Goal: Check status: Check status

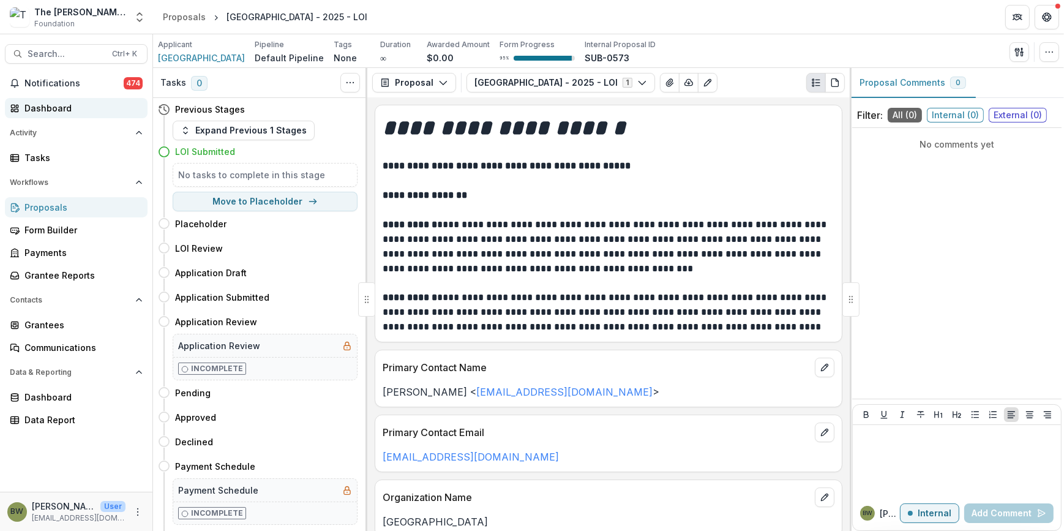
click at [73, 116] on link "Dashboard" at bounding box center [76, 108] width 143 height 20
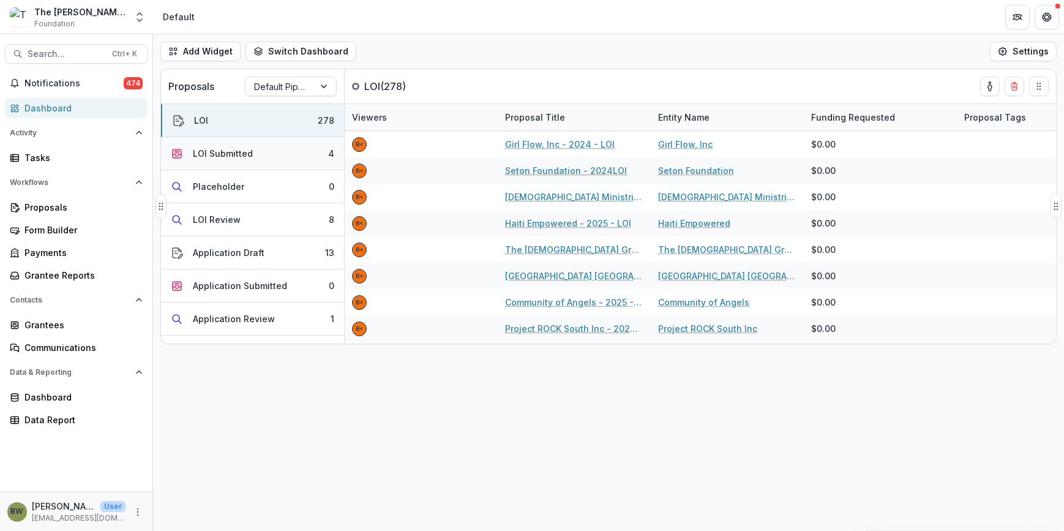
click at [217, 154] on div "LOI Submitted" at bounding box center [223, 153] width 60 height 13
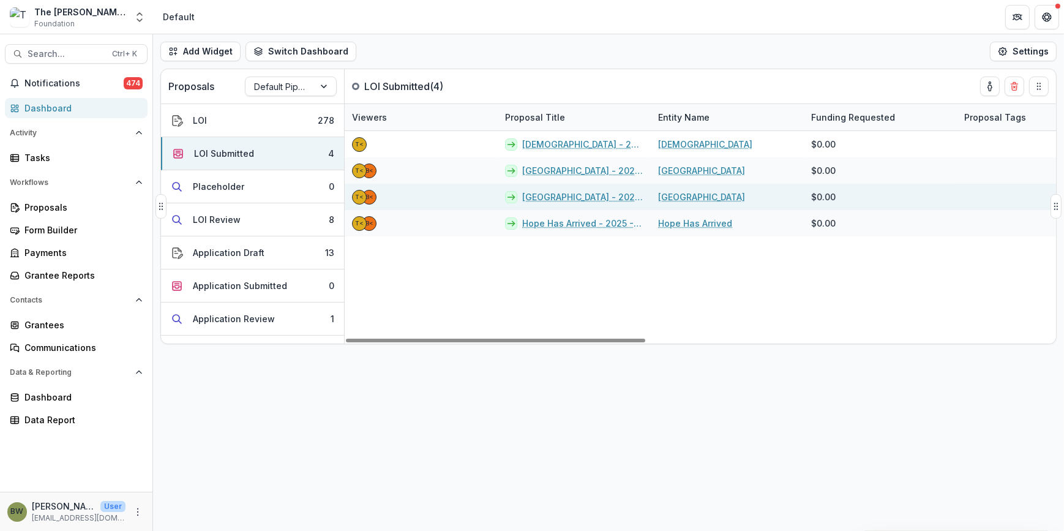
click at [575, 194] on link "[GEOGRAPHIC_DATA] - 2025 - LOI" at bounding box center [582, 196] width 121 height 13
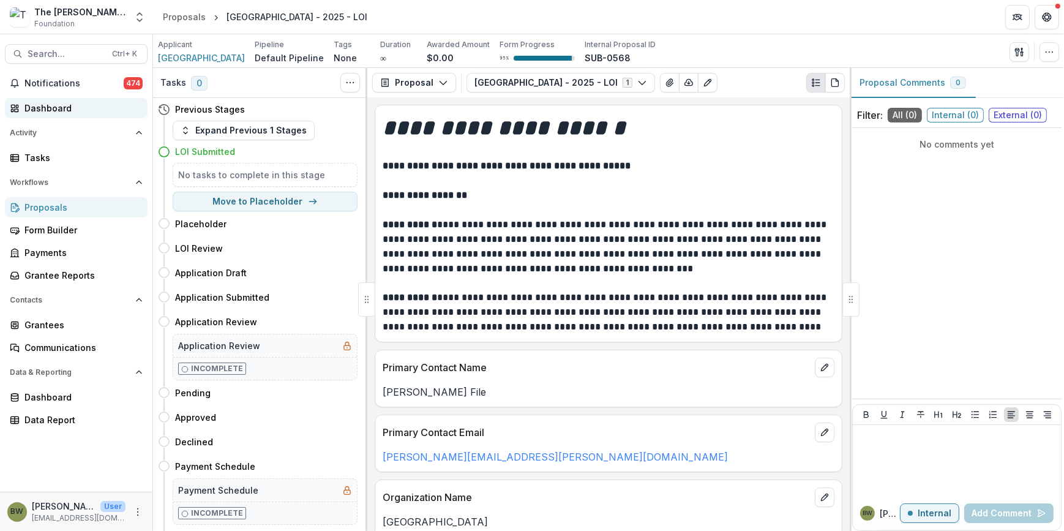
click at [43, 109] on div "Dashboard" at bounding box center [80, 108] width 113 height 13
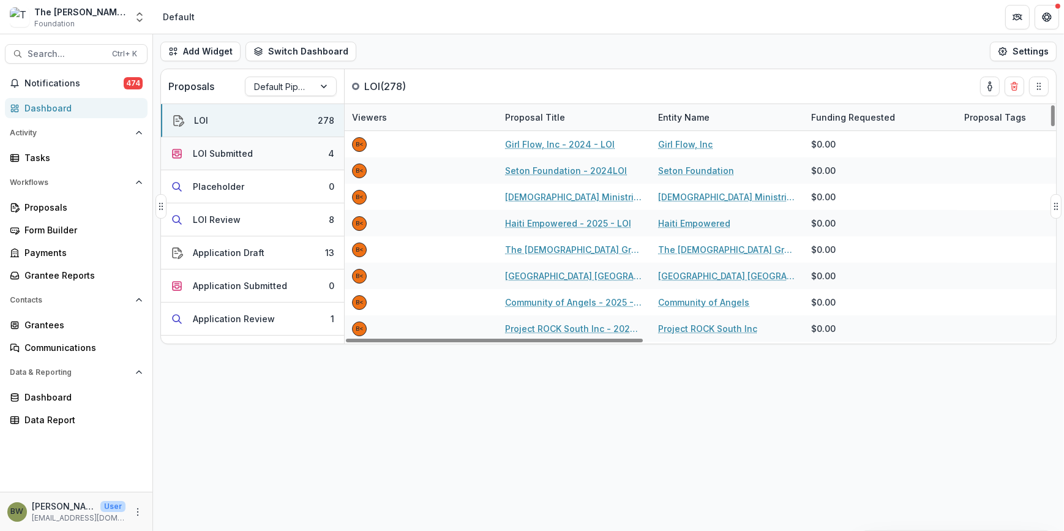
click at [217, 154] on div "LOI Submitted" at bounding box center [223, 153] width 60 height 13
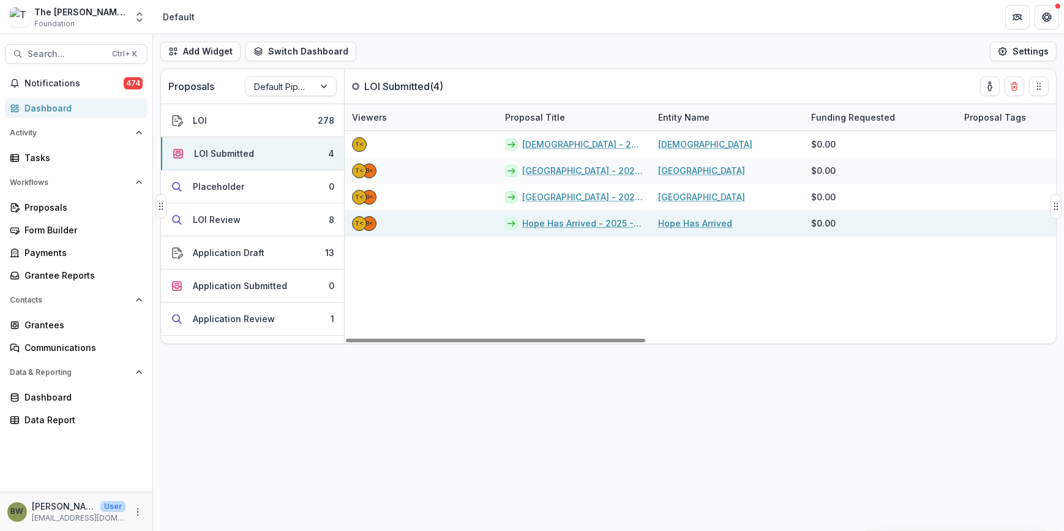
click at [555, 220] on link "Hope Has Arrived - 2025 - LOI" at bounding box center [582, 223] width 121 height 13
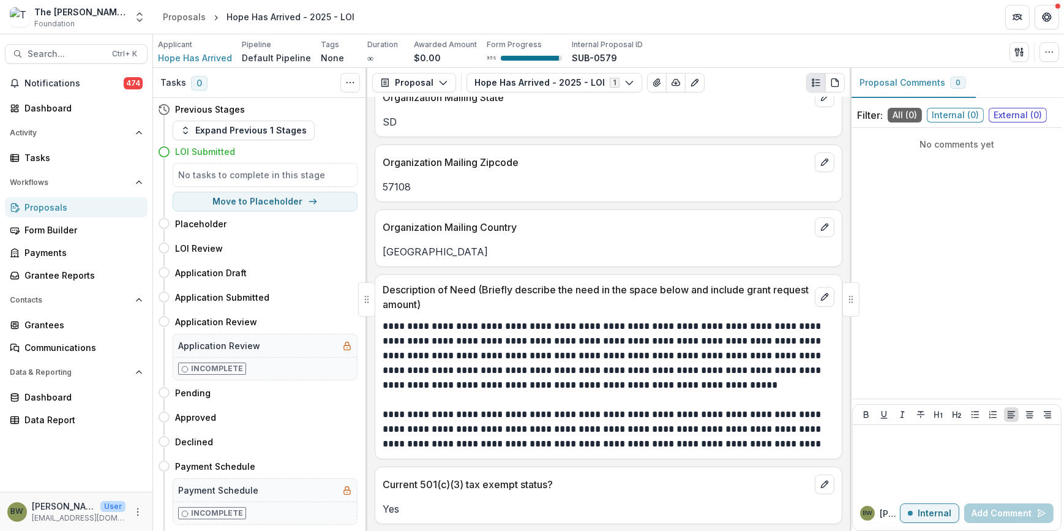
scroll to position [501, 0]
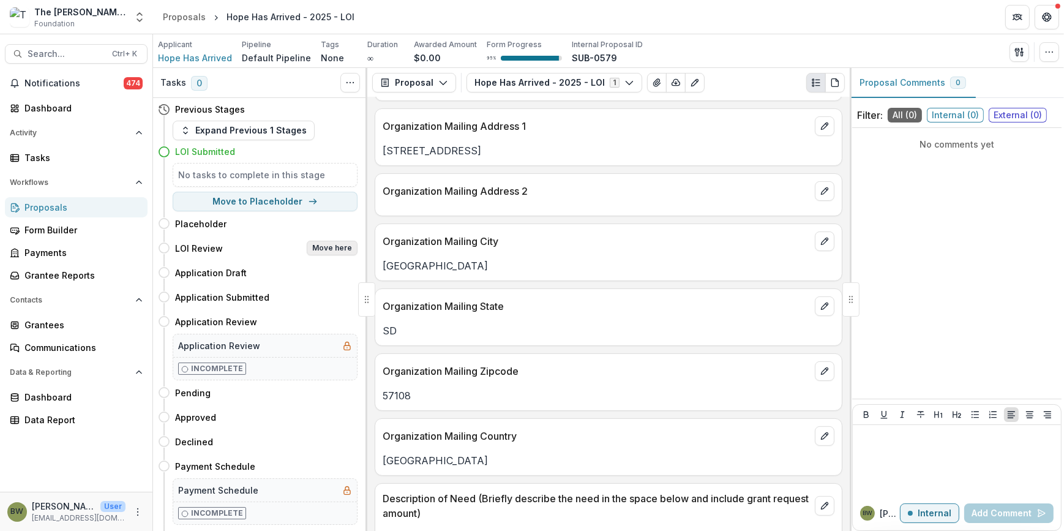
click at [318, 248] on button "Move here" at bounding box center [332, 248] width 51 height 15
select select "**********"
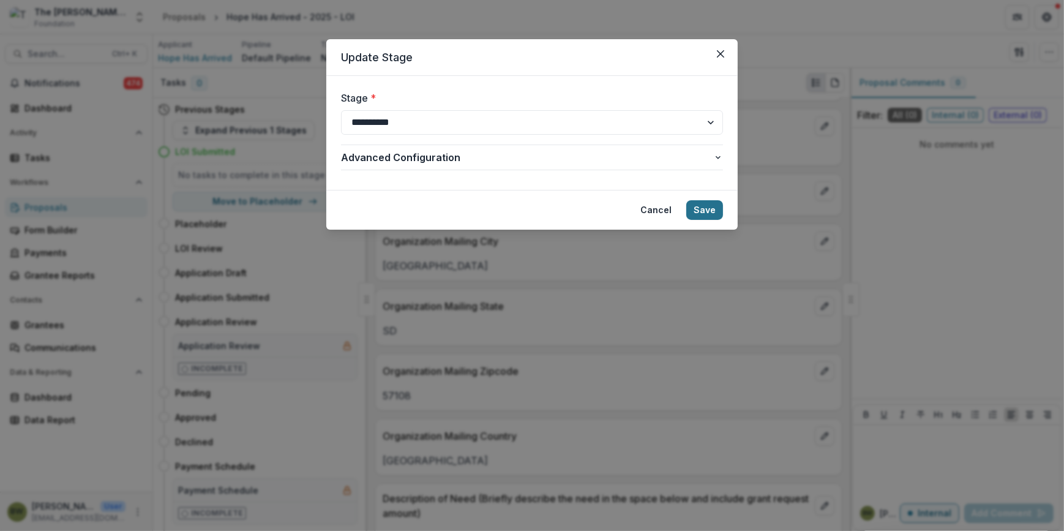
click at [704, 208] on button "Save" at bounding box center [704, 210] width 37 height 20
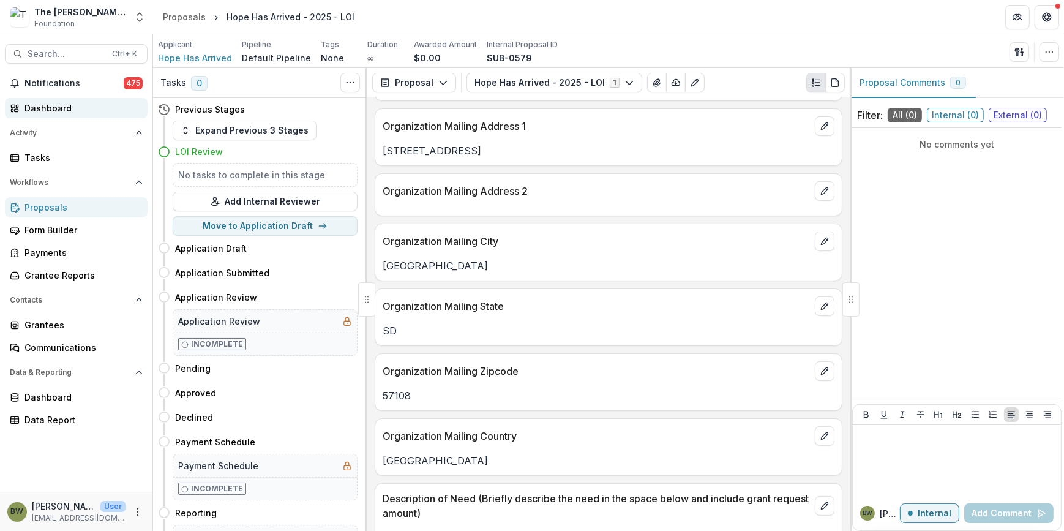
click at [61, 103] on div "Dashboard" at bounding box center [80, 108] width 113 height 13
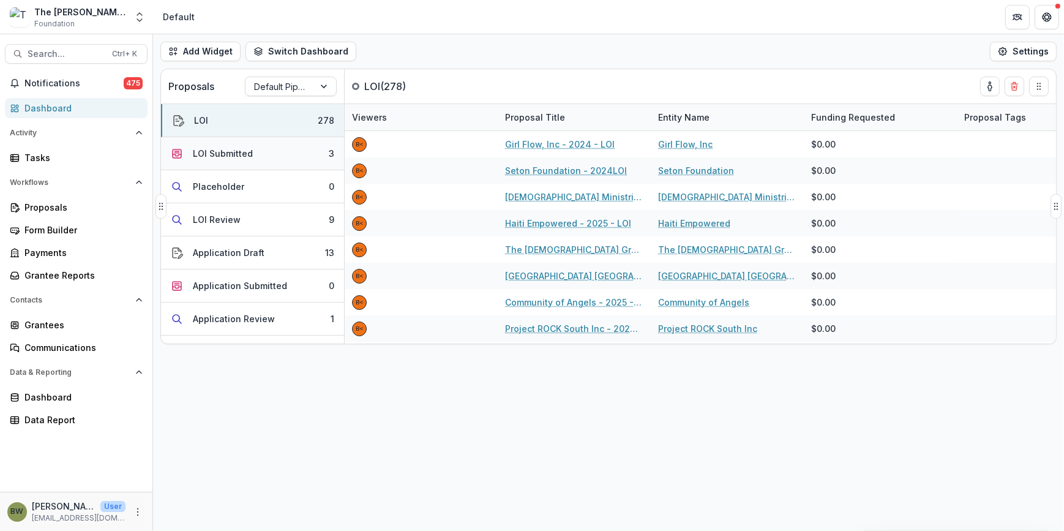
click at [254, 159] on button "LOI Submitted 3" at bounding box center [252, 153] width 183 height 33
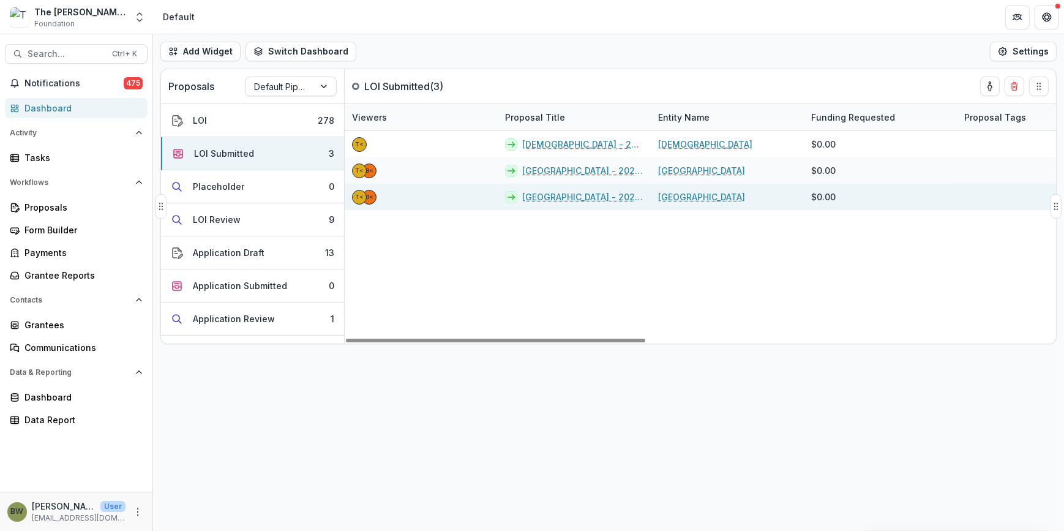
click at [585, 196] on link "[GEOGRAPHIC_DATA] - 2025 - LOI" at bounding box center [582, 196] width 121 height 13
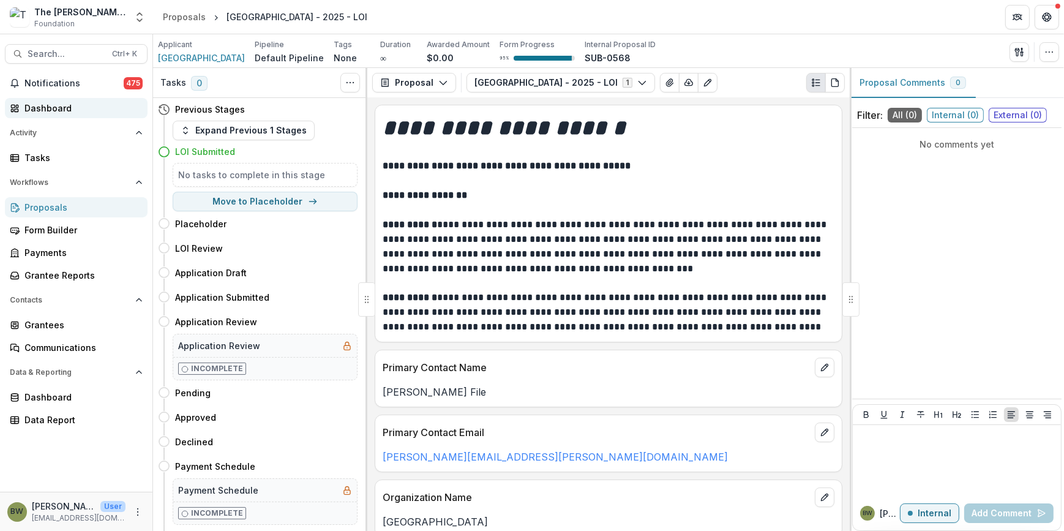
click at [67, 107] on div "Dashboard" at bounding box center [80, 108] width 113 height 13
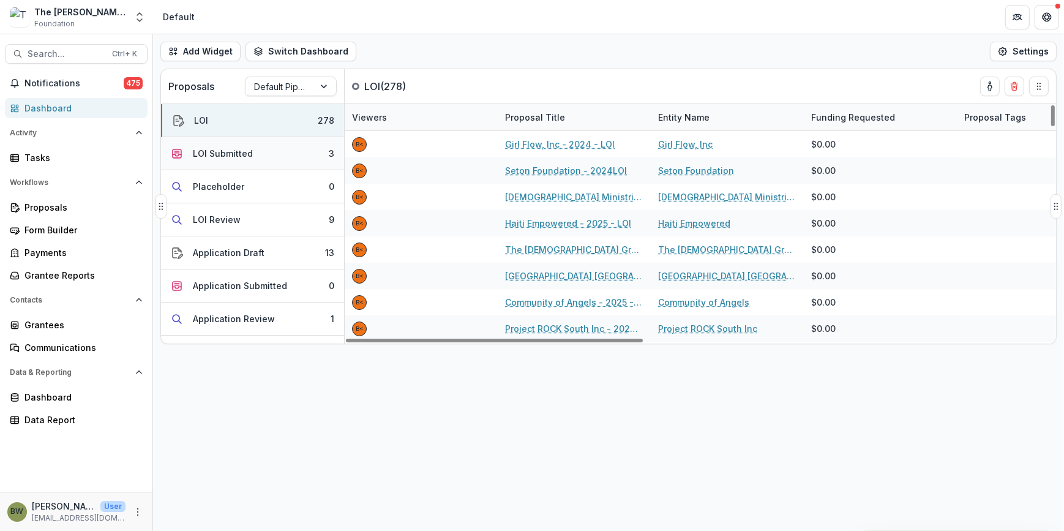
click at [249, 153] on div "LOI Submitted" at bounding box center [223, 153] width 60 height 13
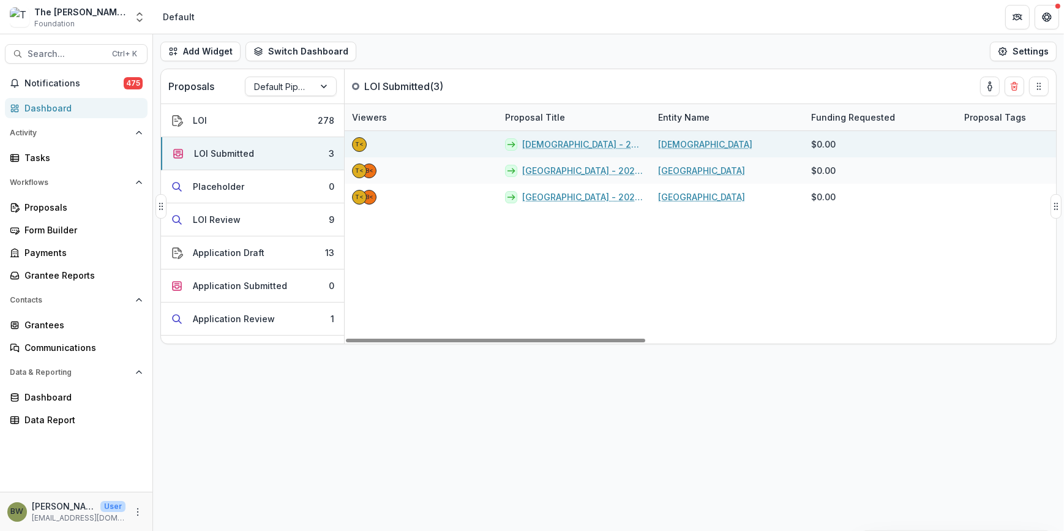
click at [542, 145] on link "[DEMOGRAPHIC_DATA] - 2025 - LOI" at bounding box center [582, 144] width 121 height 13
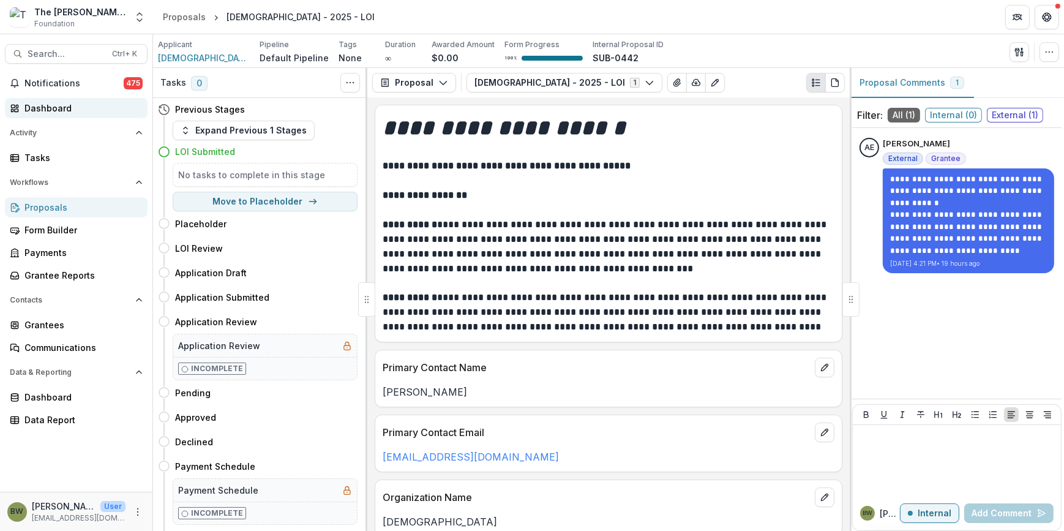
click at [55, 104] on div "Dashboard" at bounding box center [80, 108] width 113 height 13
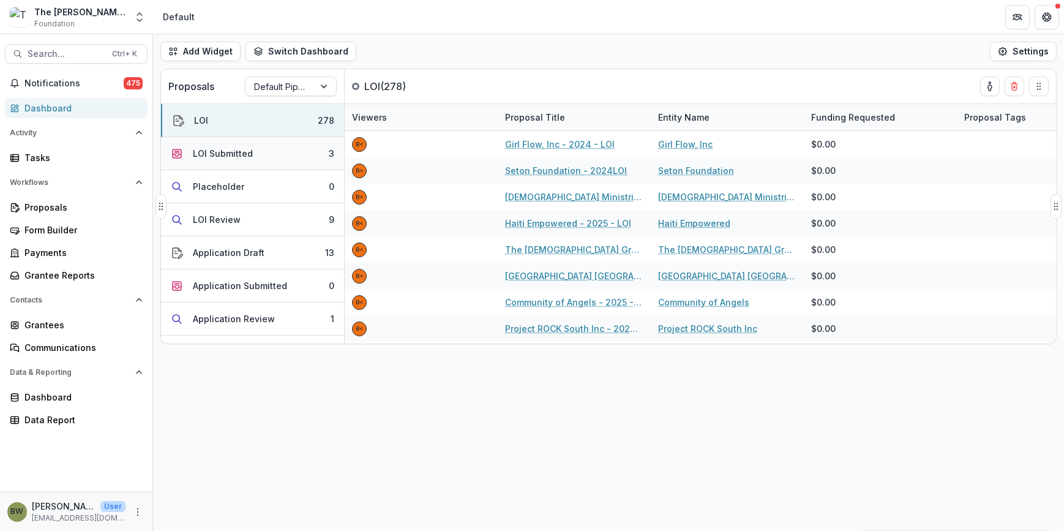
click at [264, 148] on button "LOI Submitted 3" at bounding box center [252, 153] width 183 height 33
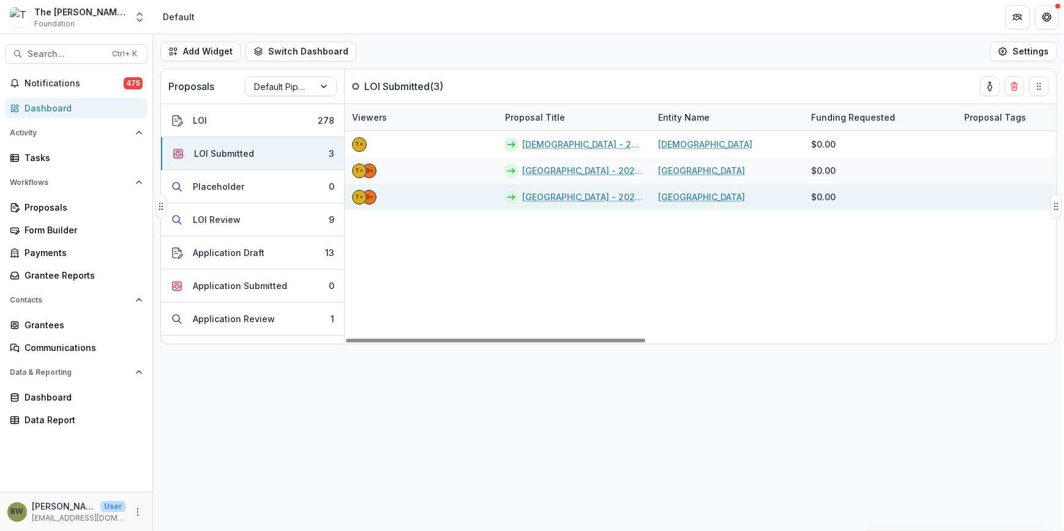
click at [571, 191] on link "[GEOGRAPHIC_DATA] - 2025 - LOI" at bounding box center [582, 196] width 121 height 13
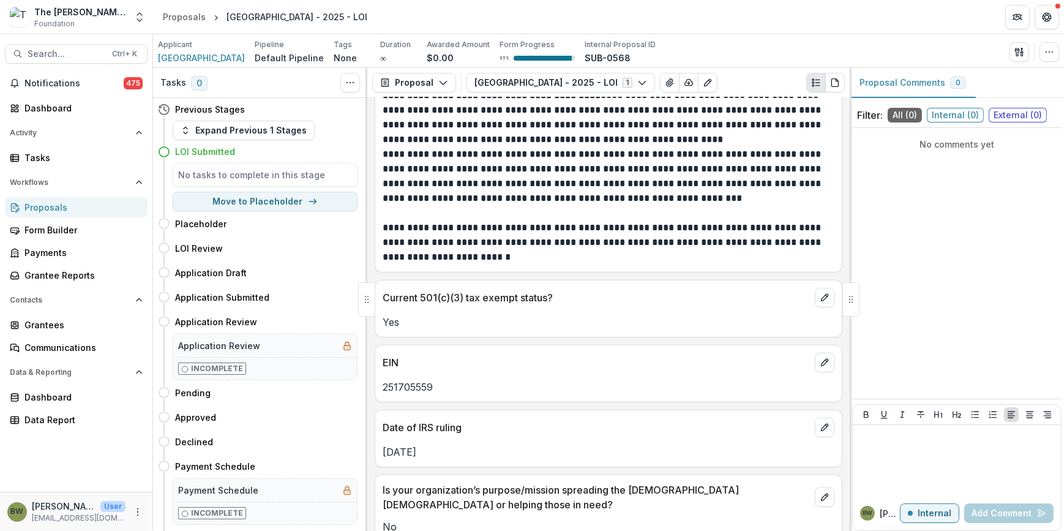
scroll to position [1058, 0]
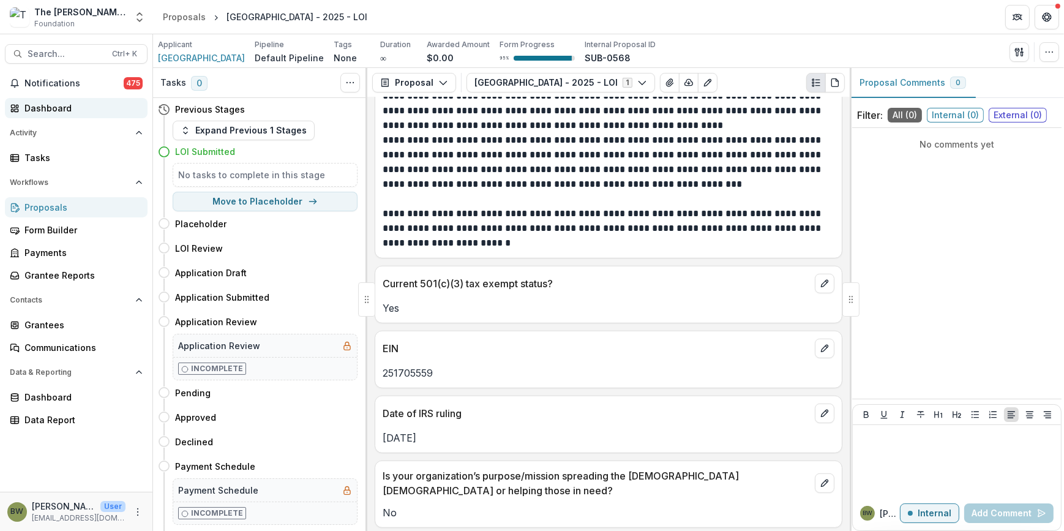
click at [57, 110] on div "Dashboard" at bounding box center [80, 108] width 113 height 13
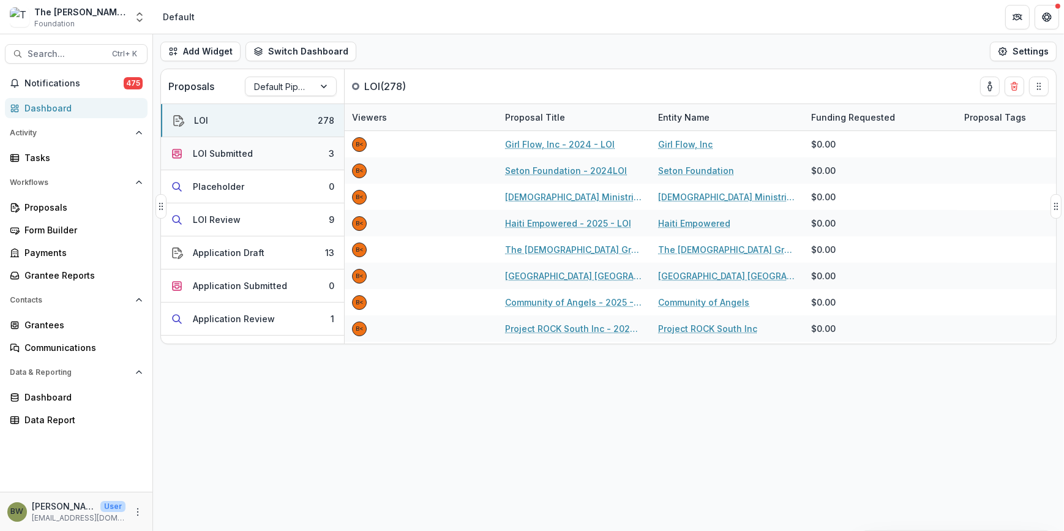
click at [248, 151] on div "LOI Submitted" at bounding box center [223, 153] width 60 height 13
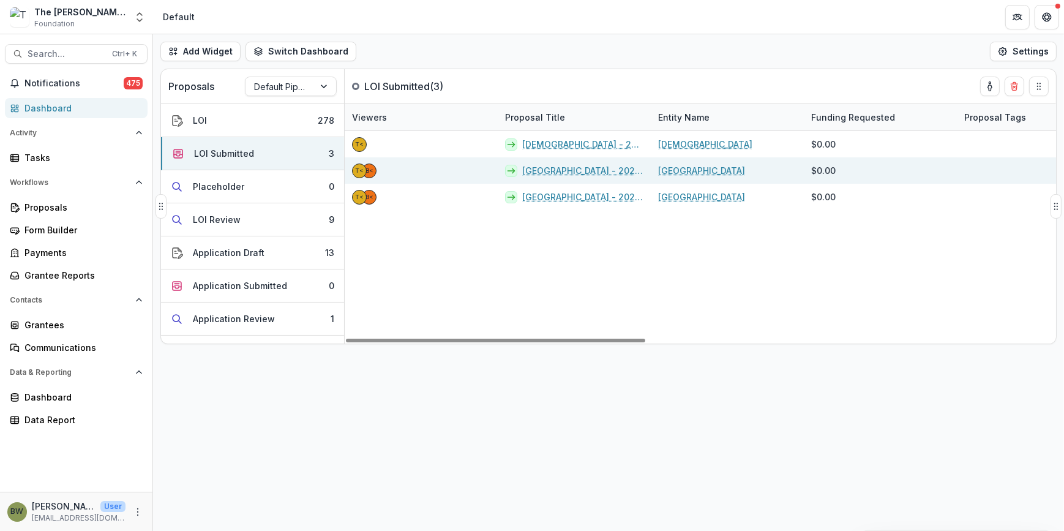
click at [550, 171] on link "[GEOGRAPHIC_DATA] - 2025 - LOI" at bounding box center [582, 170] width 121 height 13
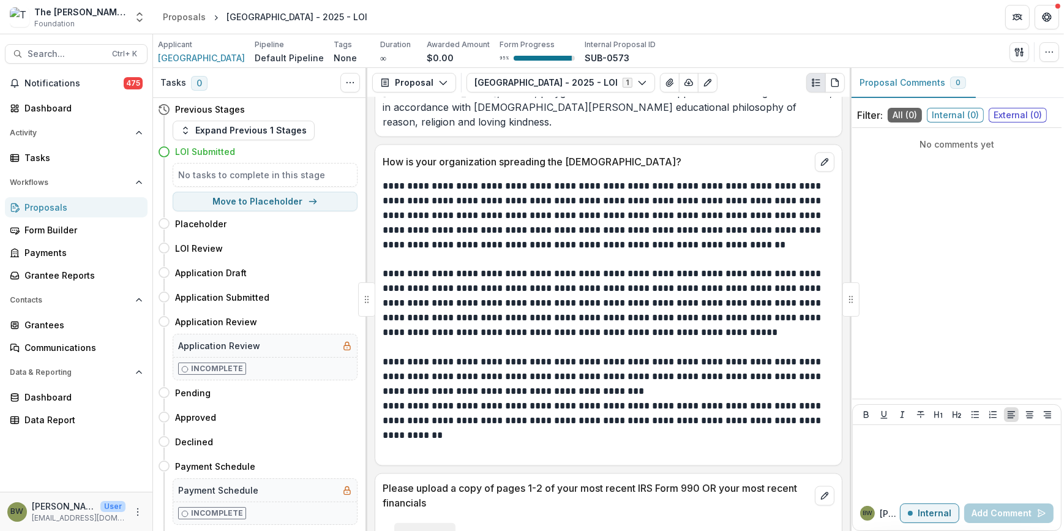
scroll to position [2981, 0]
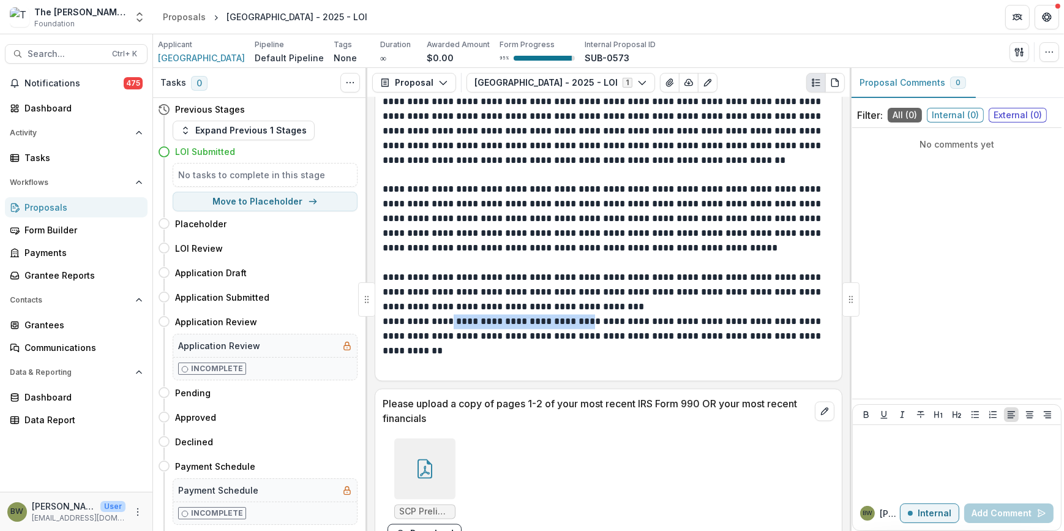
drag, startPoint x: 441, startPoint y: 288, endPoint x: 576, endPoint y: 289, distance: 134.7
click at [576, 315] on p "**********" at bounding box center [607, 329] width 449 height 29
drag, startPoint x: 576, startPoint y: 289, endPoint x: 530, endPoint y: 291, distance: 45.4
copy p "**********"
click at [57, 106] on div "Dashboard" at bounding box center [80, 108] width 113 height 13
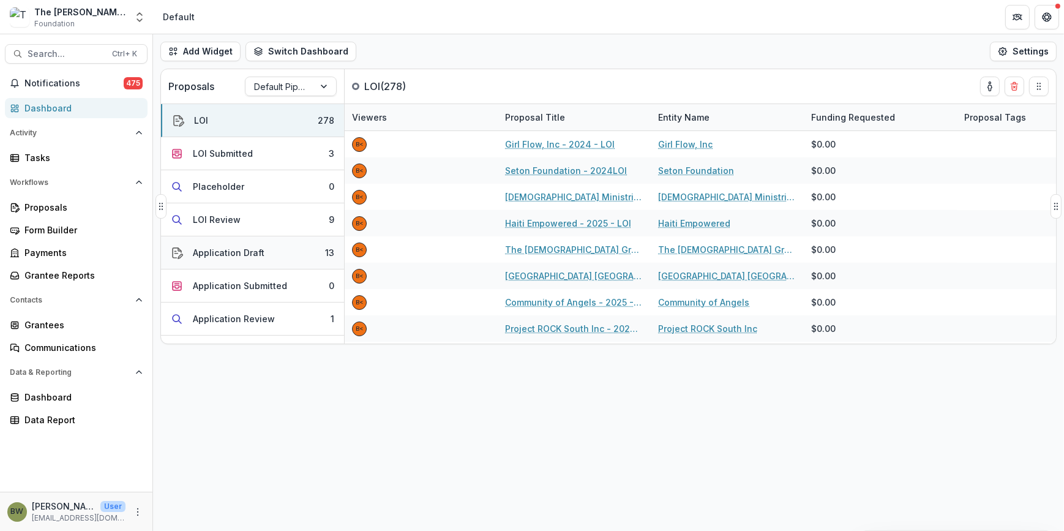
click at [211, 251] on div "Application Draft" at bounding box center [229, 252] width 72 height 13
